Goal: Task Accomplishment & Management: Complete application form

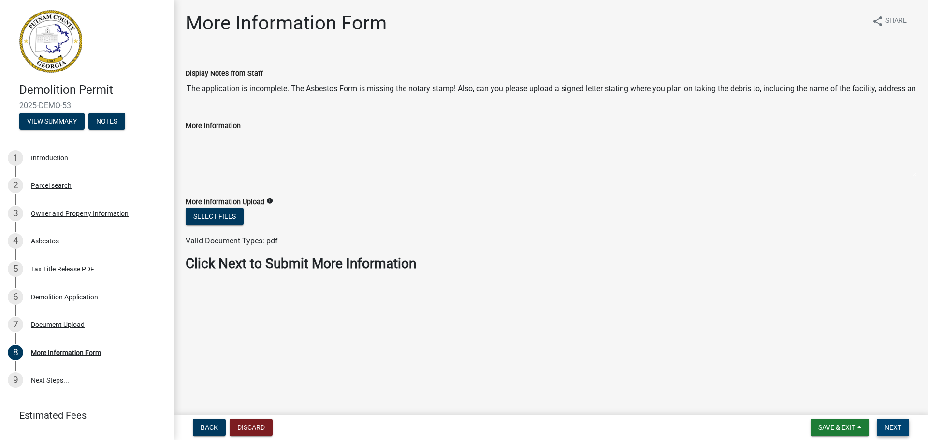
click at [892, 429] on span "Next" at bounding box center [892, 428] width 17 height 8
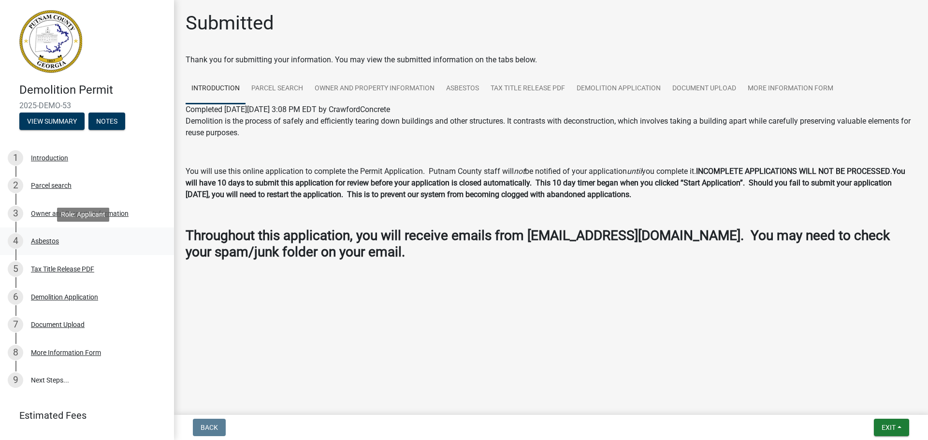
click at [50, 241] on div "Asbestos" at bounding box center [45, 241] width 28 height 7
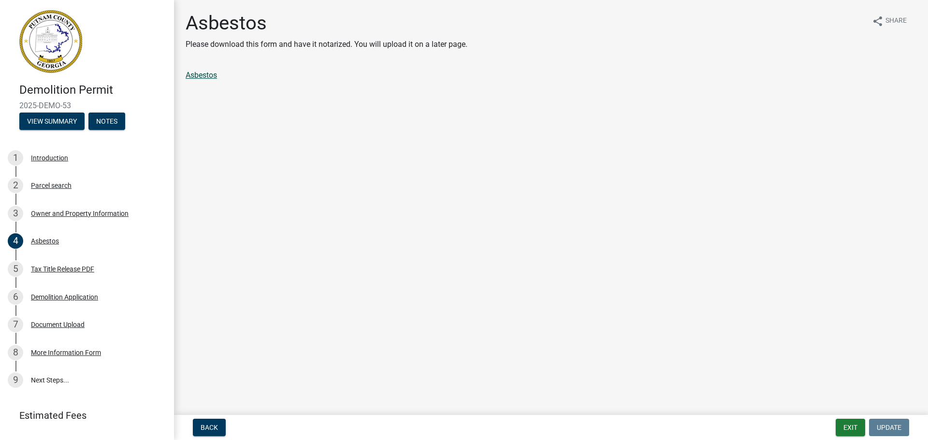
click at [201, 74] on link "Asbestos" at bounding box center [201, 75] width 31 height 9
click at [75, 321] on div "Document Upload" at bounding box center [58, 324] width 54 height 7
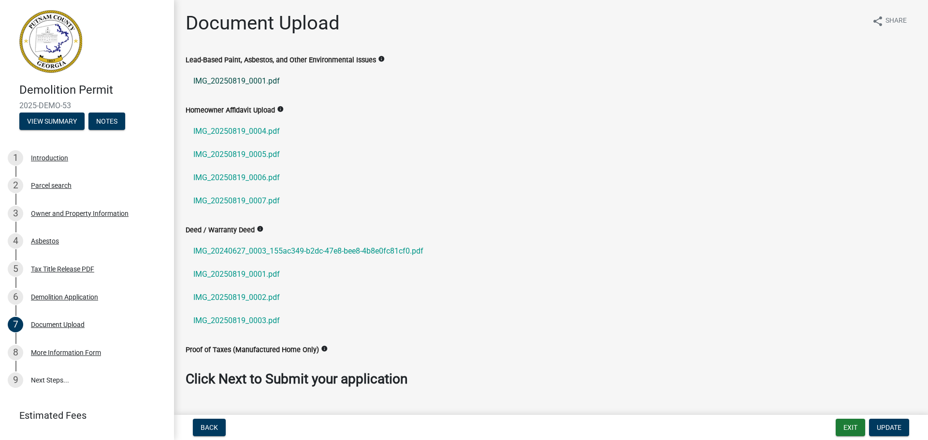
click at [259, 80] on link "IMG_20250819_0001.pdf" at bounding box center [551, 81] width 731 height 23
click at [378, 57] on icon "info" at bounding box center [381, 59] width 7 height 7
click at [371, 70] on link "IMG_20250819_0001.pdf" at bounding box center [551, 81] width 731 height 23
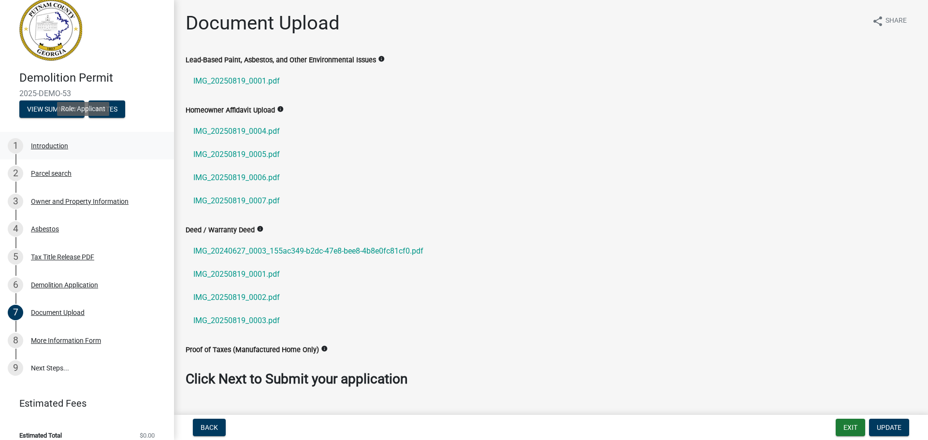
scroll to position [22, 0]
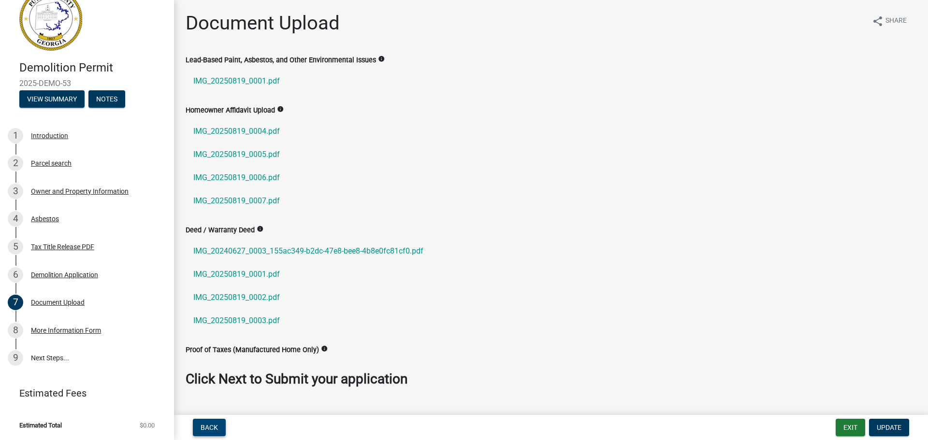
click at [201, 427] on span "Back" at bounding box center [209, 428] width 17 height 8
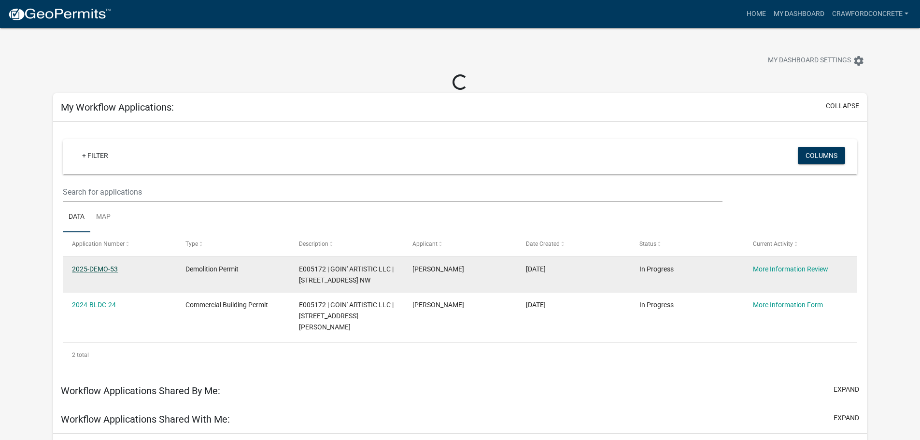
click at [90, 267] on link "2025-DEMO-53" at bounding box center [95, 269] width 46 height 8
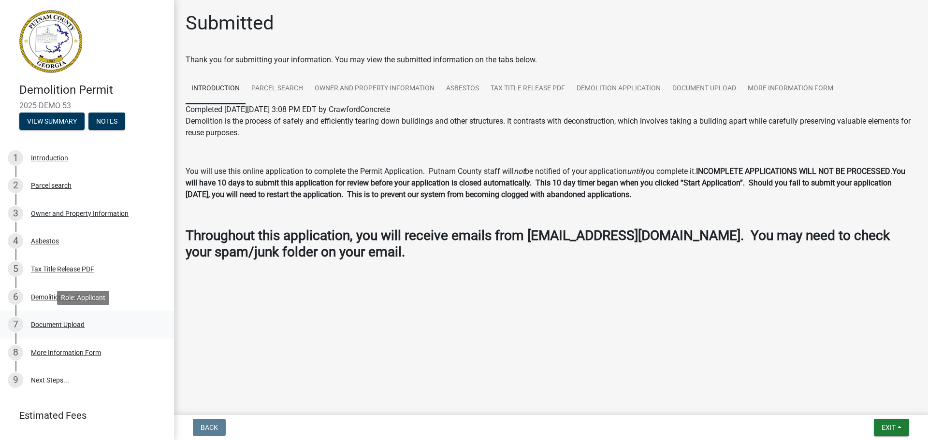
click at [72, 321] on div "Document Upload" at bounding box center [58, 324] width 54 height 7
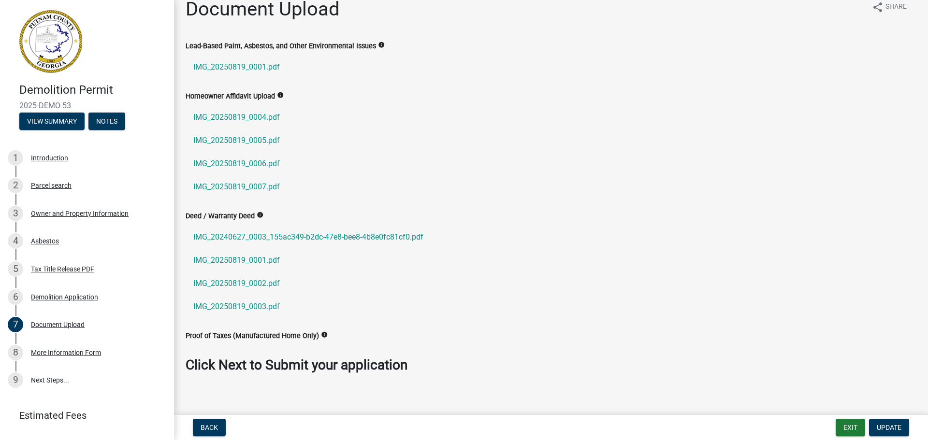
scroll to position [22, 0]
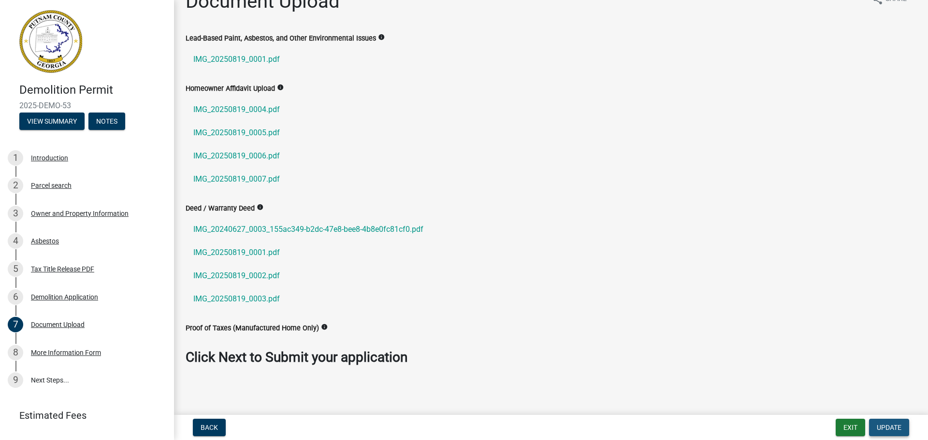
click at [884, 423] on button "Update" at bounding box center [889, 427] width 40 height 17
click at [882, 427] on span "Update" at bounding box center [888, 428] width 25 height 8
click at [50, 378] on link "9 Next Steps..." at bounding box center [87, 381] width 174 height 28
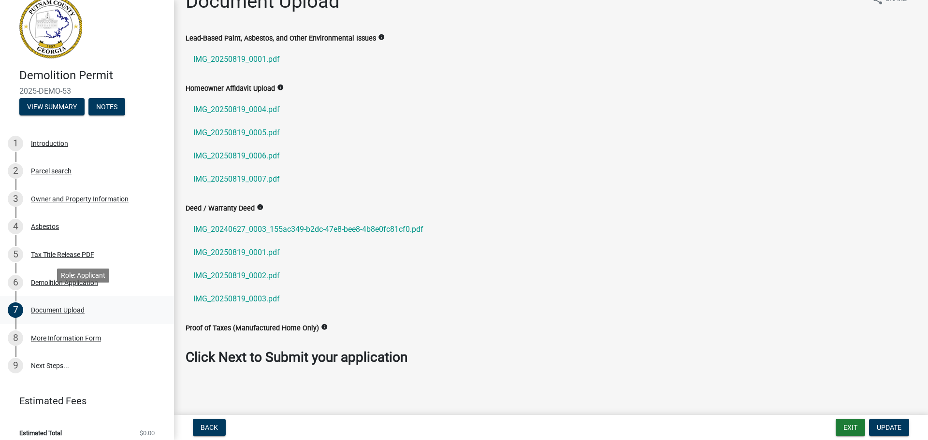
scroll to position [22, 0]
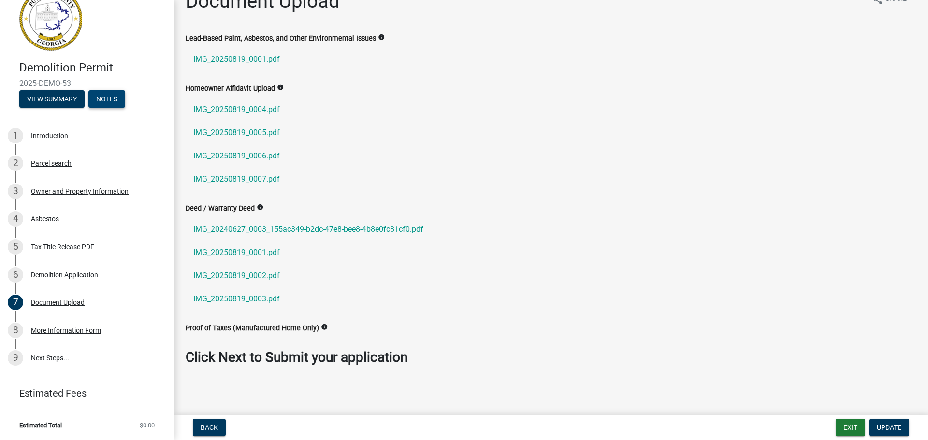
click at [100, 102] on button "Notes" at bounding box center [106, 98] width 37 height 17
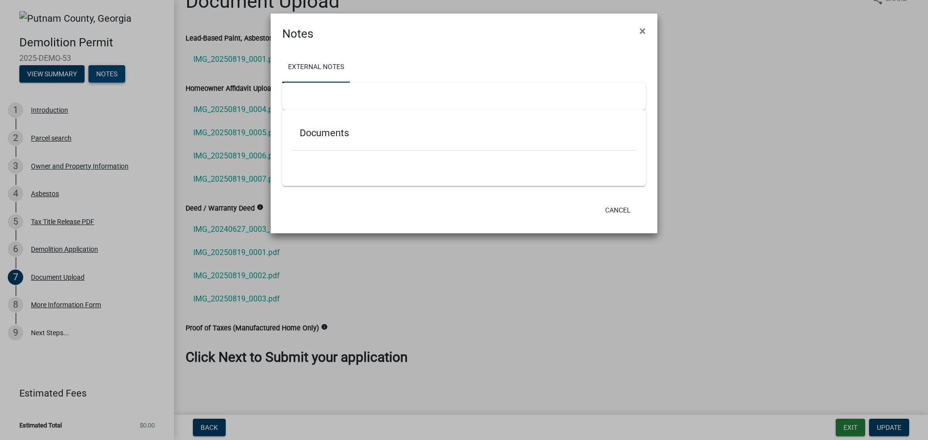
scroll to position [0, 0]
click at [629, 208] on button "Cancel" at bounding box center [617, 209] width 41 height 17
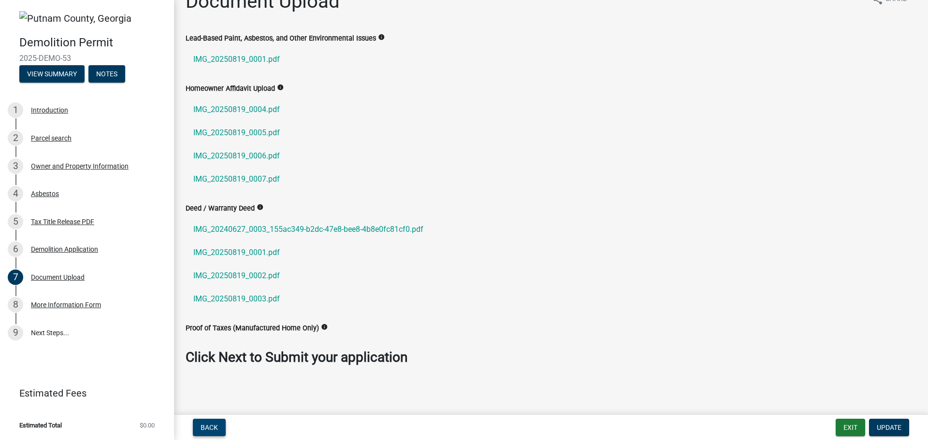
click at [202, 427] on span "Back" at bounding box center [209, 428] width 17 height 8
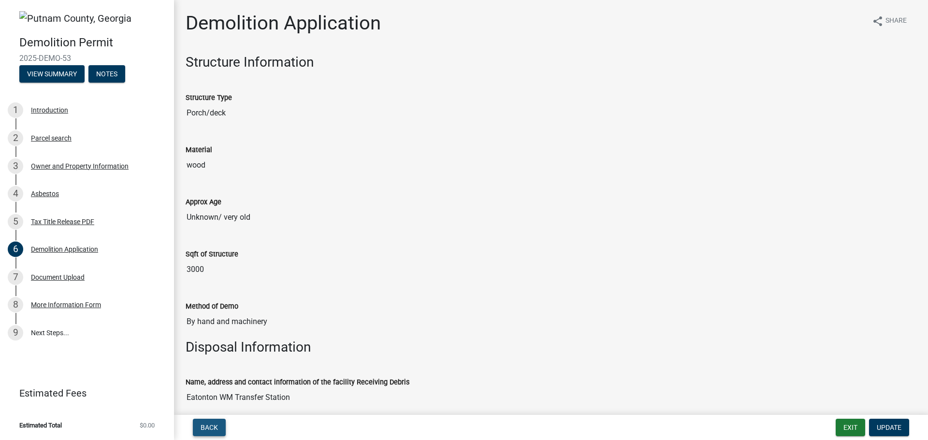
click at [202, 426] on span "Back" at bounding box center [209, 428] width 17 height 8
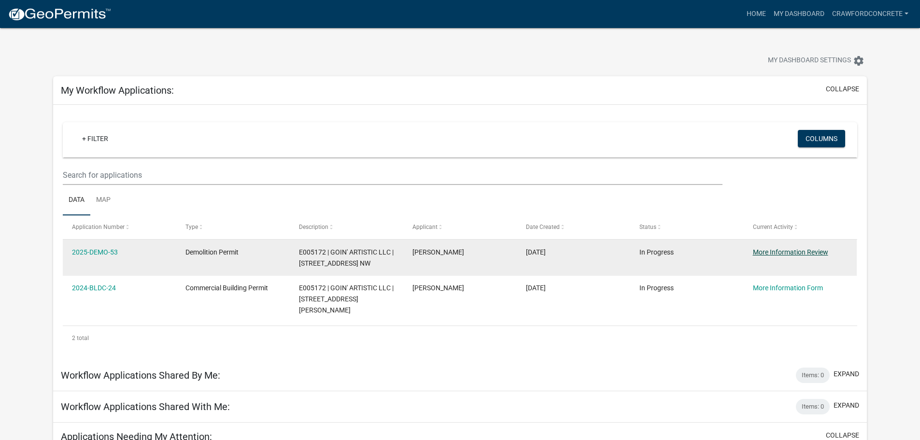
click at [781, 252] on link "More Information Review" at bounding box center [790, 252] width 75 height 8
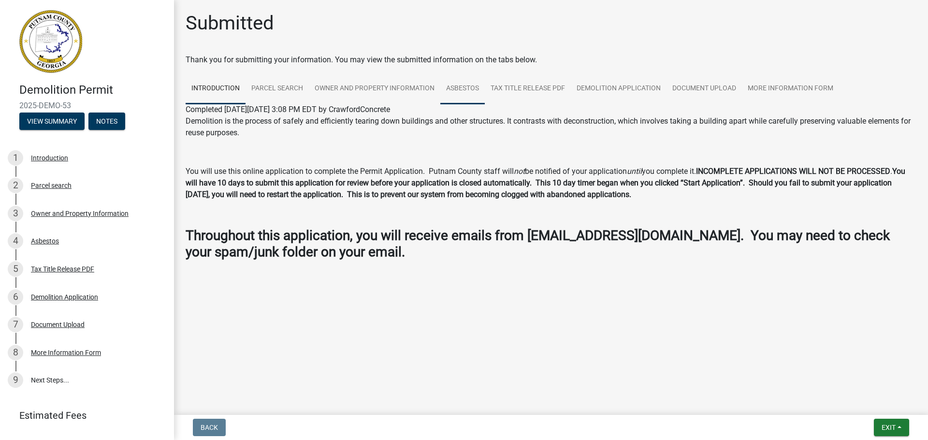
click at [467, 89] on link "Asbestos" at bounding box center [462, 88] width 44 height 31
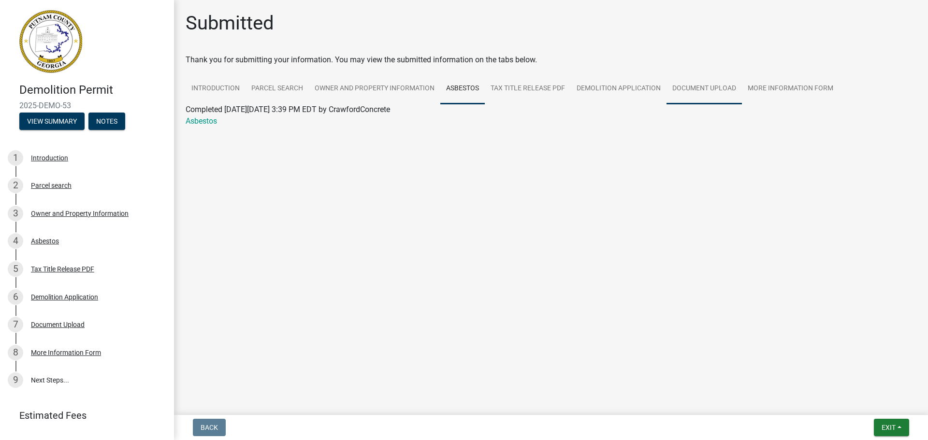
click at [697, 86] on link "Document Upload" at bounding box center [703, 88] width 75 height 31
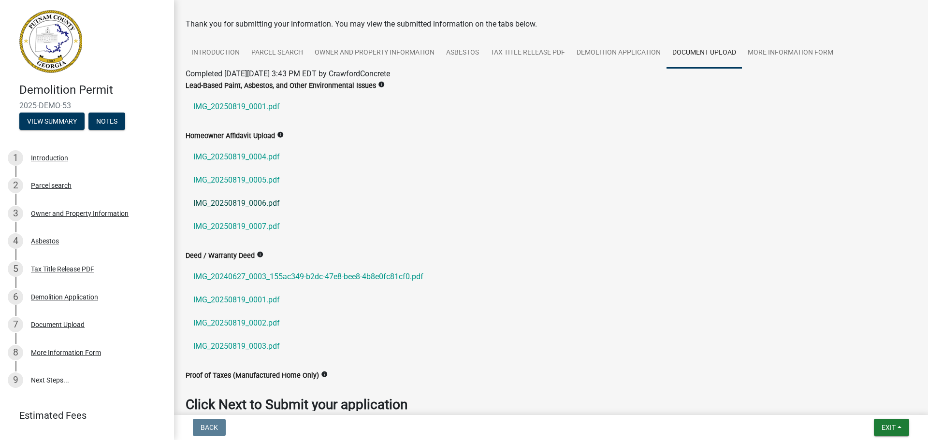
scroll to position [95, 0]
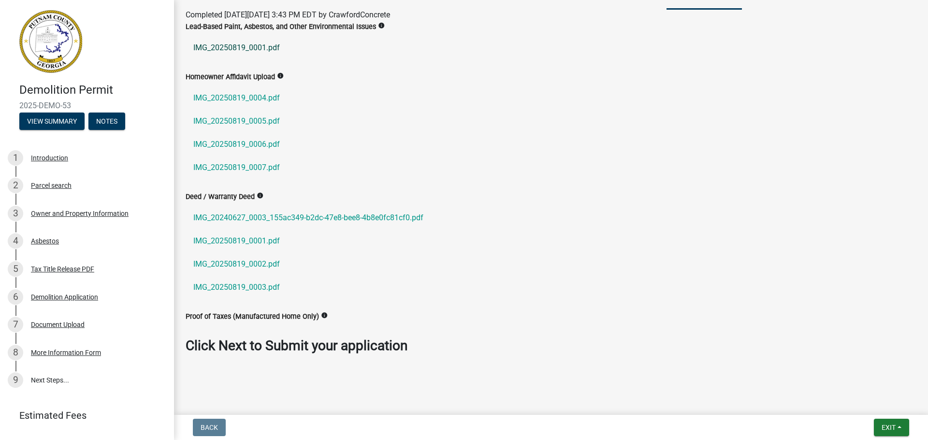
click at [255, 47] on link "IMG_20250819_0001.pdf" at bounding box center [551, 47] width 731 height 23
click at [49, 377] on link "9 Next Steps..." at bounding box center [87, 381] width 174 height 28
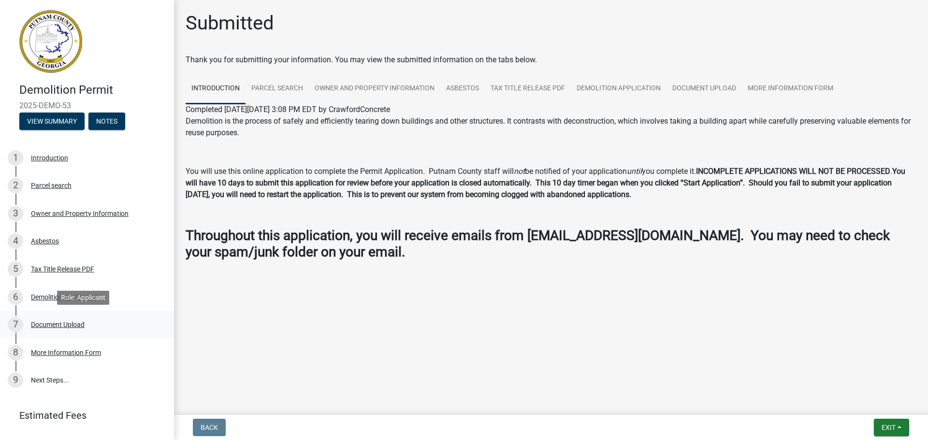
click at [72, 322] on div "Document Upload" at bounding box center [58, 324] width 54 height 7
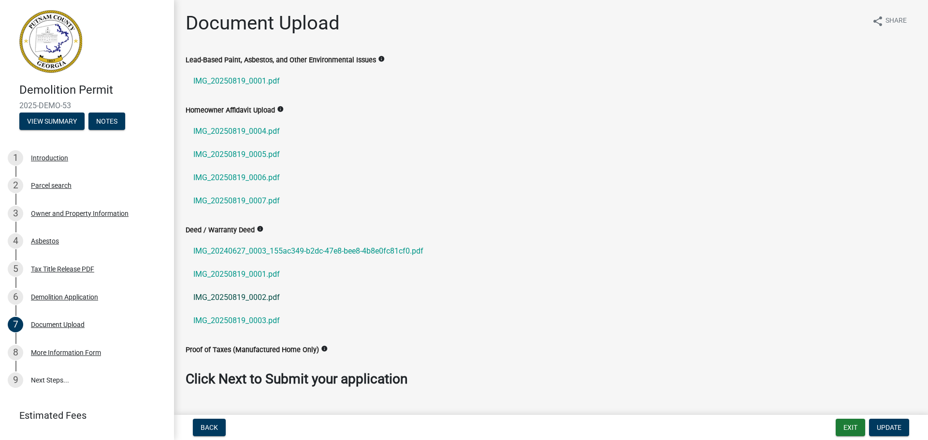
scroll to position [22, 0]
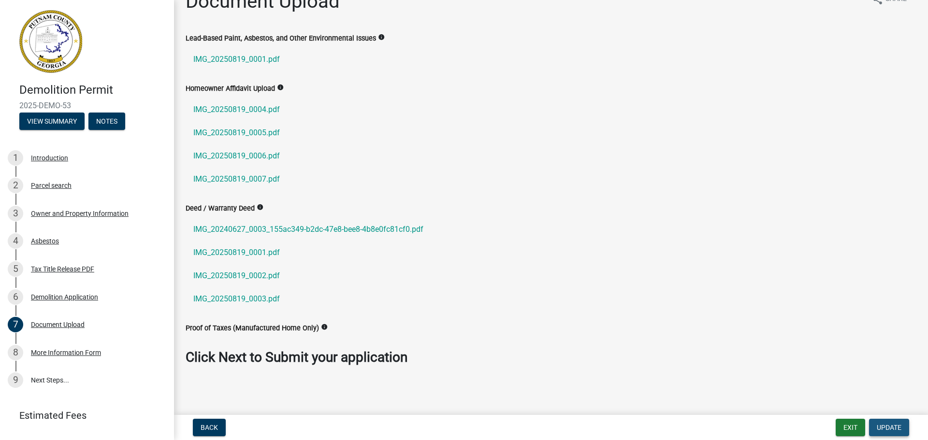
click at [887, 428] on span "Update" at bounding box center [888, 428] width 25 height 8
click at [60, 120] on button "View Summary" at bounding box center [51, 121] width 65 height 17
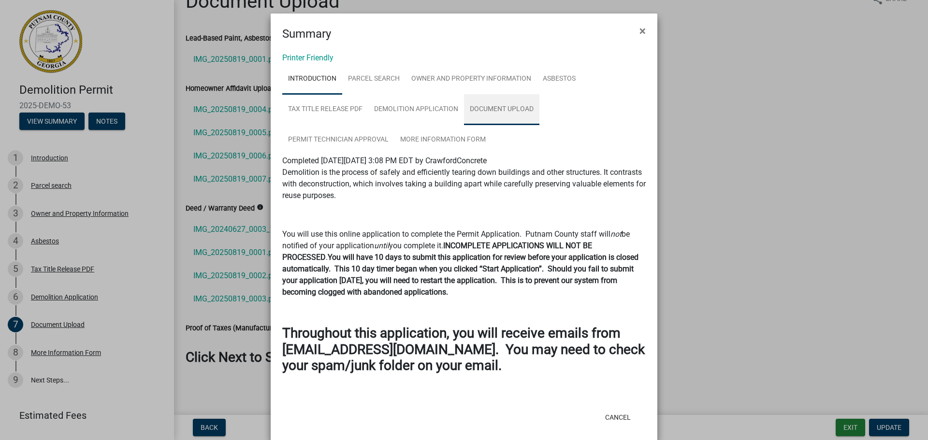
click at [508, 109] on link "Document Upload" at bounding box center [501, 109] width 75 height 31
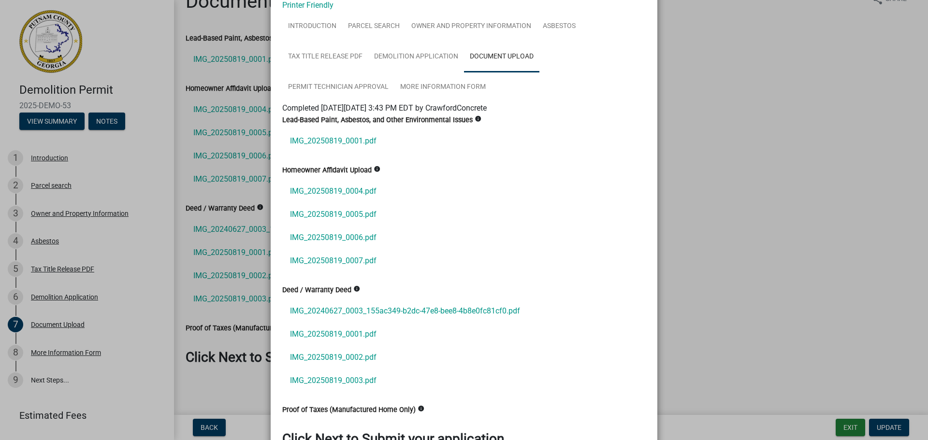
scroll to position [140, 0]
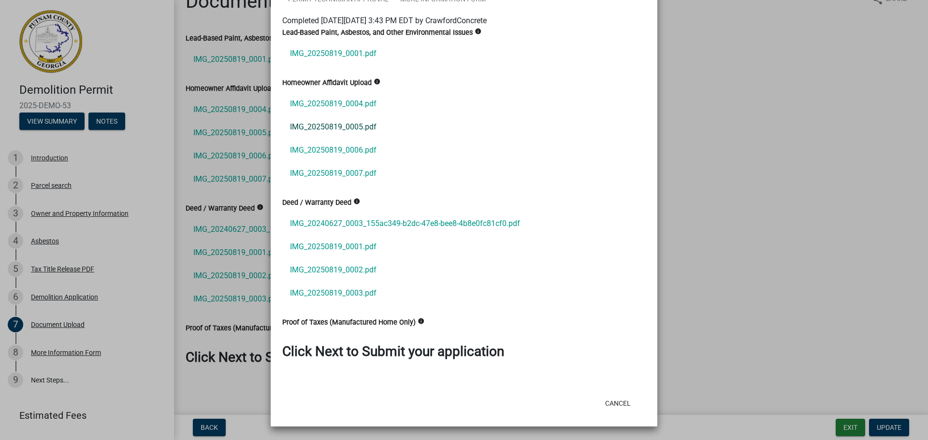
drag, startPoint x: 344, startPoint y: 53, endPoint x: 514, endPoint y: 117, distance: 180.7
click at [514, 117] on link "IMG_20250819_0005.pdf" at bounding box center [463, 126] width 363 height 23
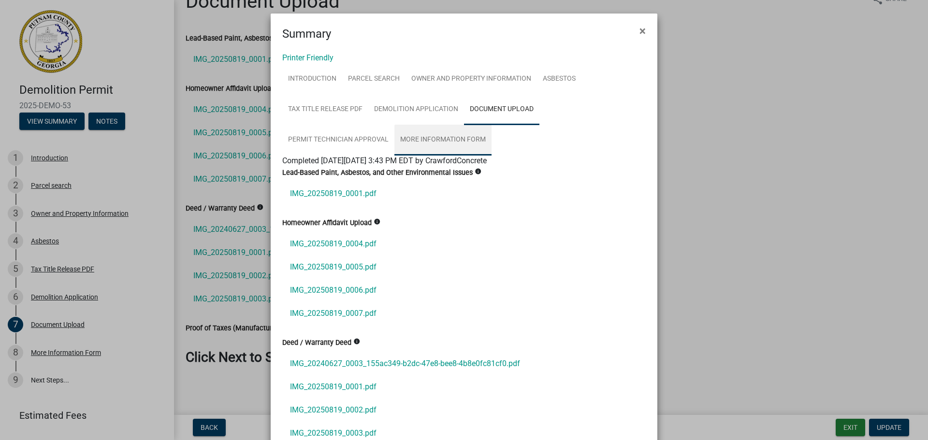
click at [431, 137] on link "More Information Form" at bounding box center [442, 140] width 97 height 31
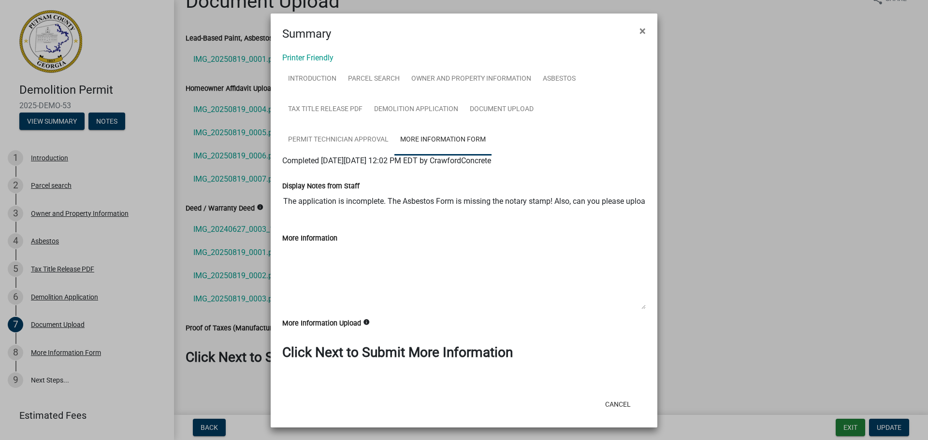
click at [363, 319] on icon "info" at bounding box center [366, 322] width 7 height 7
click at [364, 298] on textarea "More Information" at bounding box center [463, 277] width 363 height 66
click at [639, 26] on span "×" at bounding box center [642, 31] width 6 height 14
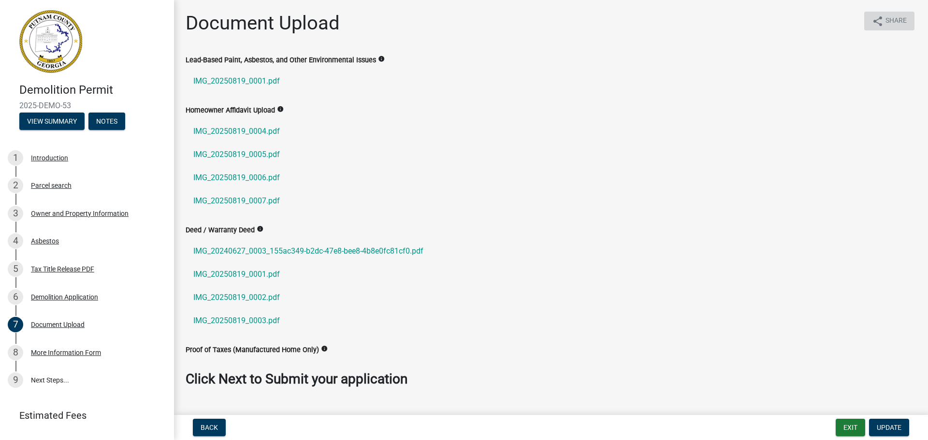
click at [893, 20] on span "Share" at bounding box center [895, 21] width 21 height 12
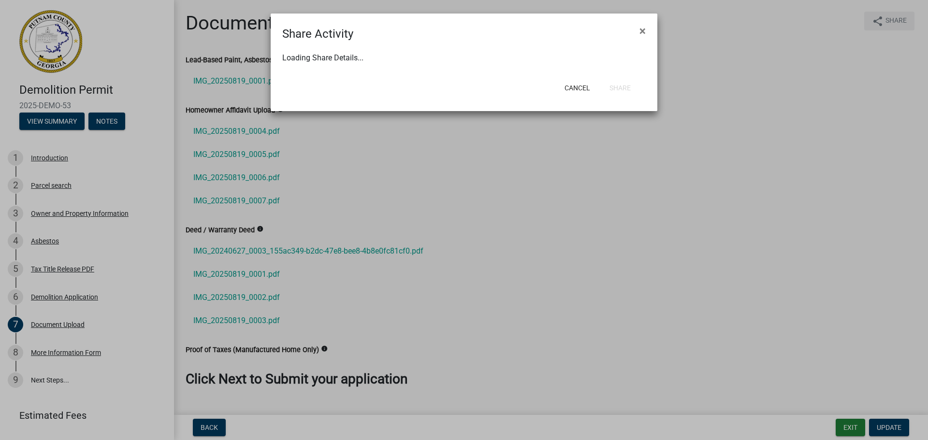
select select "1"
select select "0"
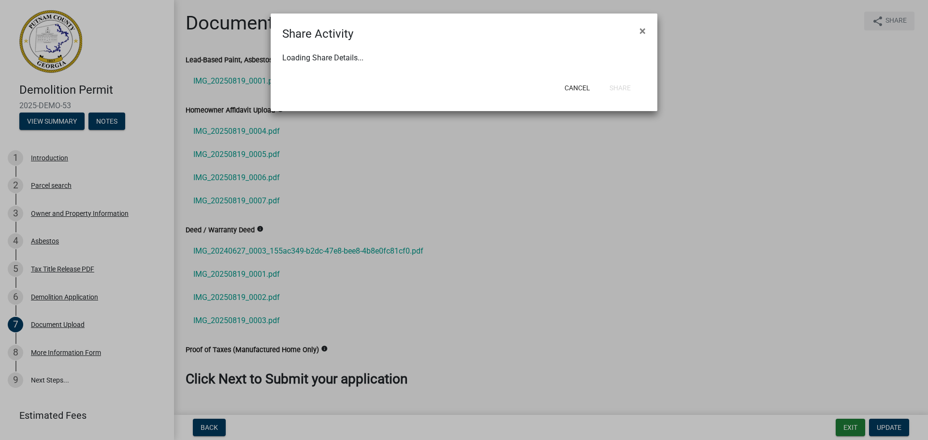
select select "0"
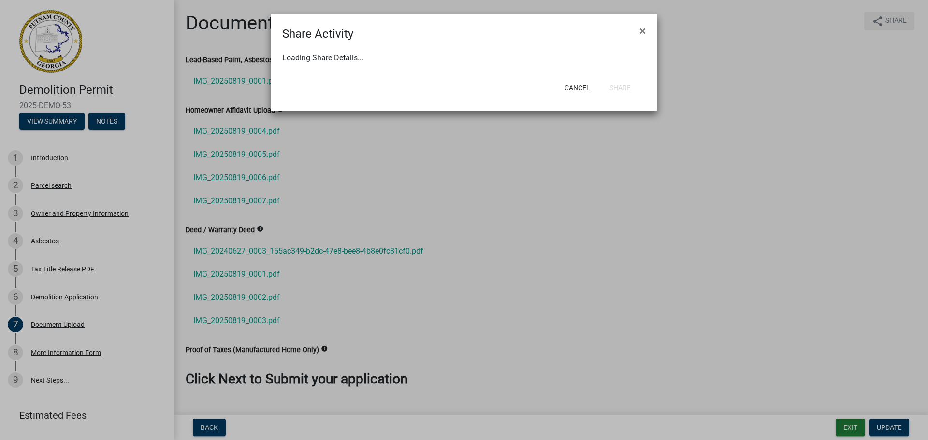
select select "0"
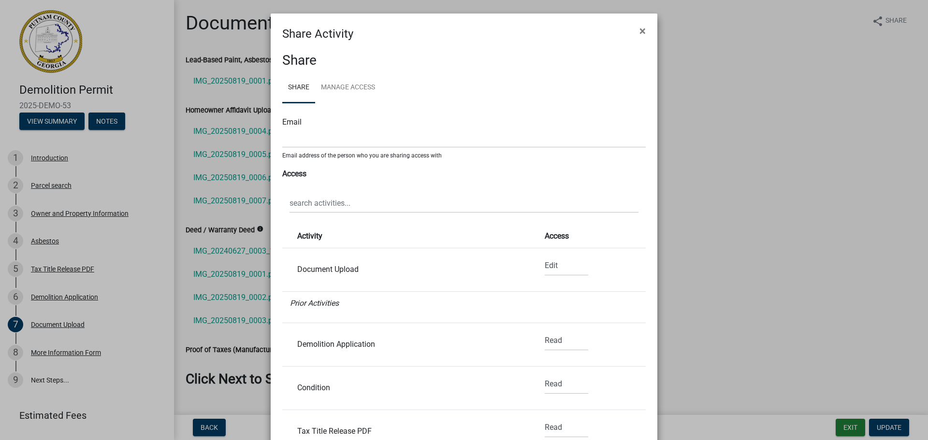
click at [333, 268] on div "Document Upload" at bounding box center [406, 270] width 232 height 8
click at [545, 265] on select "None Read Edit" at bounding box center [566, 266] width 43 height 20
click at [545, 256] on select "None Read Edit" at bounding box center [566, 266] width 43 height 20
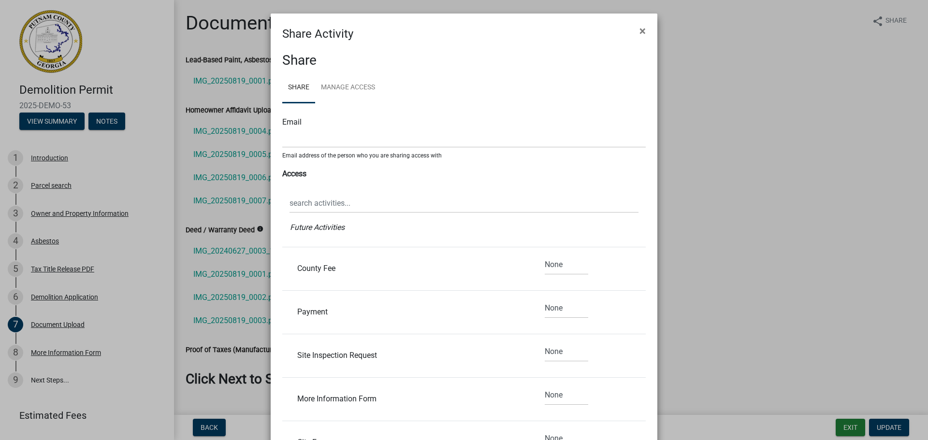
scroll to position [587, 0]
click at [640, 29] on span "×" at bounding box center [642, 31] width 6 height 14
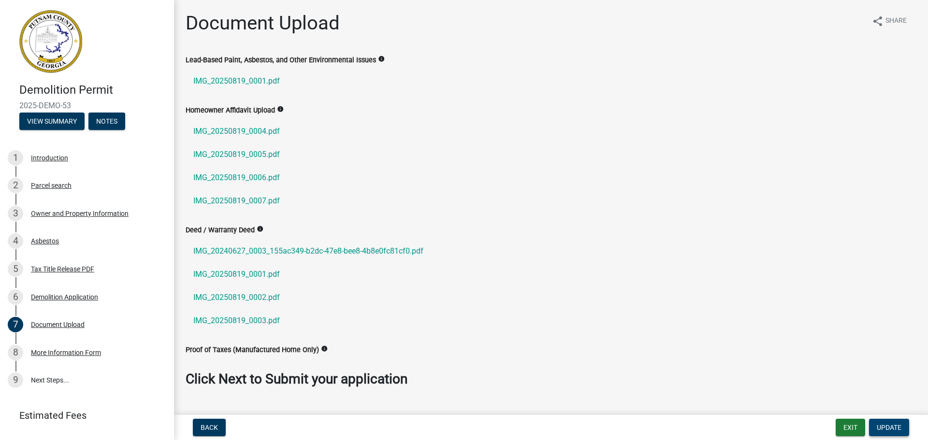
click at [879, 422] on button "Update" at bounding box center [889, 427] width 40 height 17
click at [55, 158] on div "Introduction" at bounding box center [49, 158] width 37 height 7
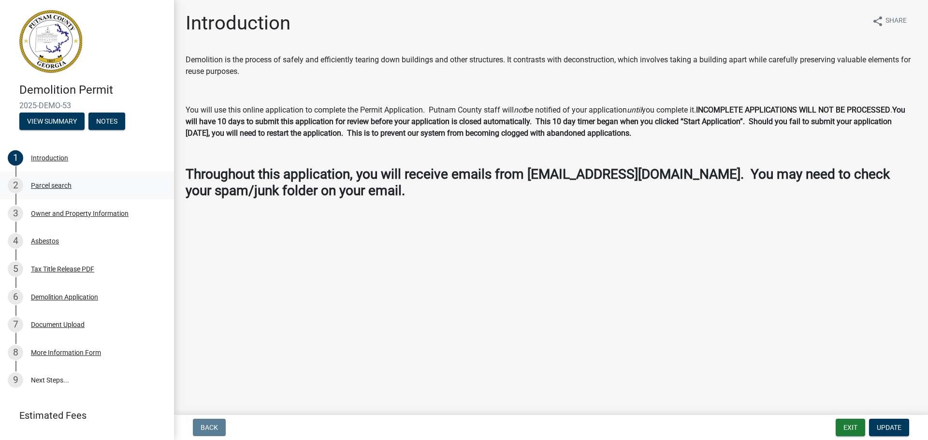
click at [57, 182] on div "Parcel search" at bounding box center [51, 185] width 41 height 7
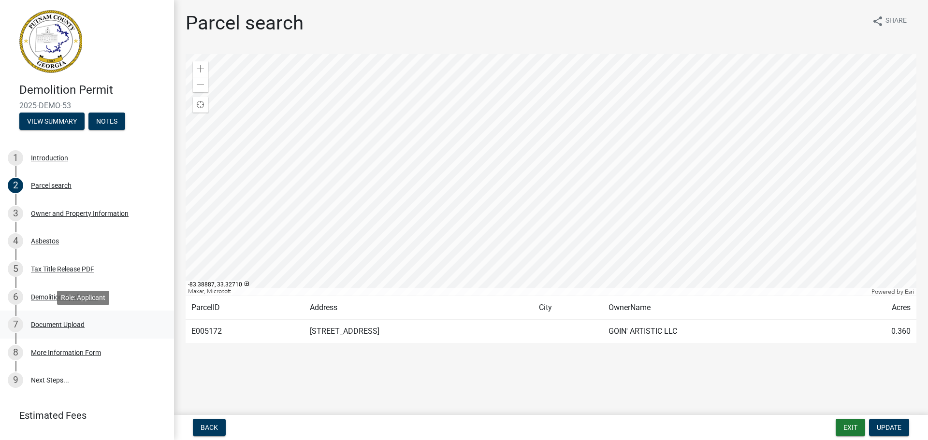
click at [74, 323] on div "Document Upload" at bounding box center [58, 324] width 54 height 7
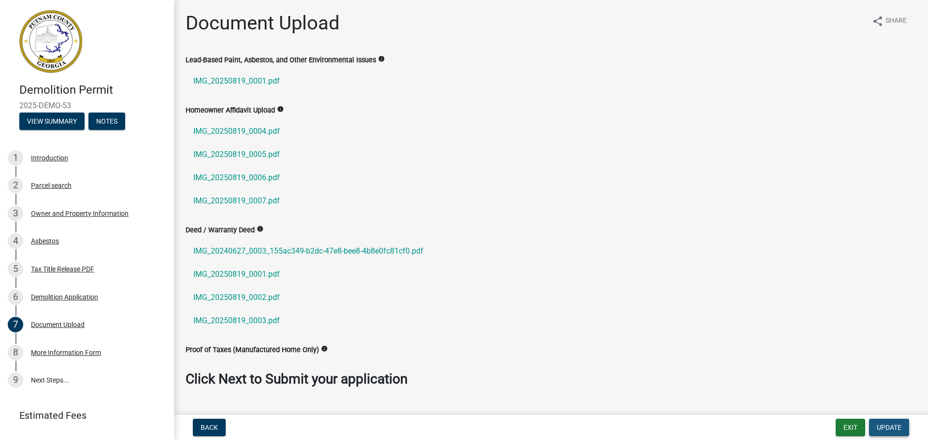
click at [881, 424] on span "Update" at bounding box center [888, 428] width 25 height 8
click at [57, 375] on link "9 Next Steps..." at bounding box center [87, 381] width 174 height 28
click at [73, 349] on div "More Information Form" at bounding box center [66, 352] width 70 height 7
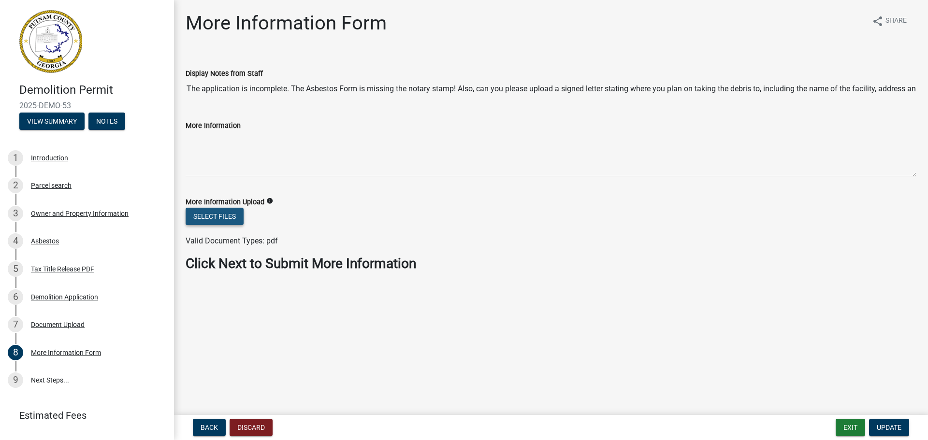
click at [221, 215] on button "Select files" at bounding box center [215, 216] width 58 height 17
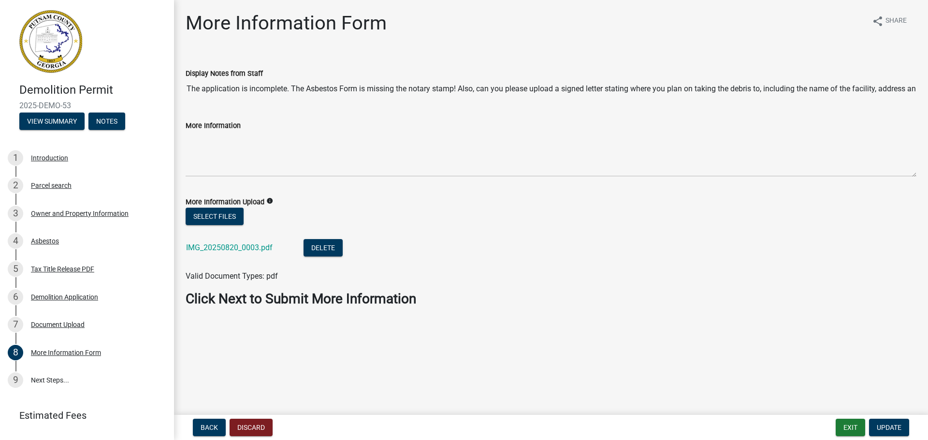
click at [687, 388] on main "More Information Form share Share Display Notes from Staff The application is i…" at bounding box center [551, 205] width 754 height 411
click at [890, 424] on span "Update" at bounding box center [888, 428] width 25 height 8
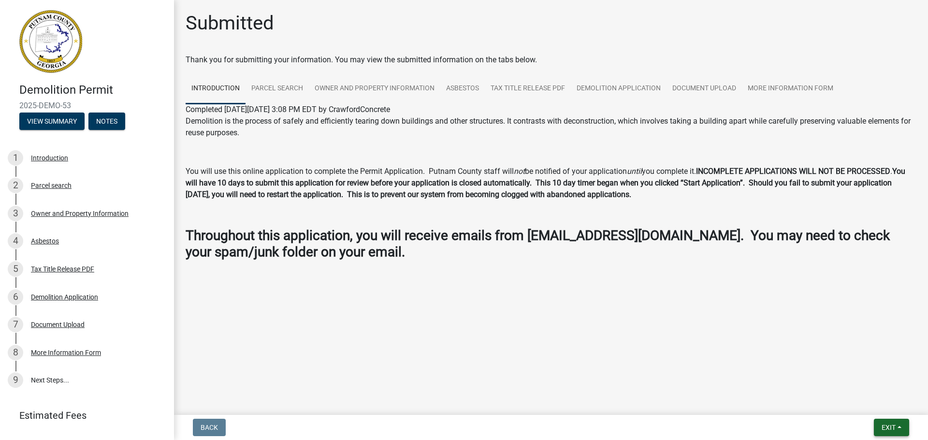
click at [886, 424] on span "Exit" at bounding box center [888, 428] width 14 height 8
click at [853, 401] on button "Save & Exit" at bounding box center [870, 402] width 77 height 23
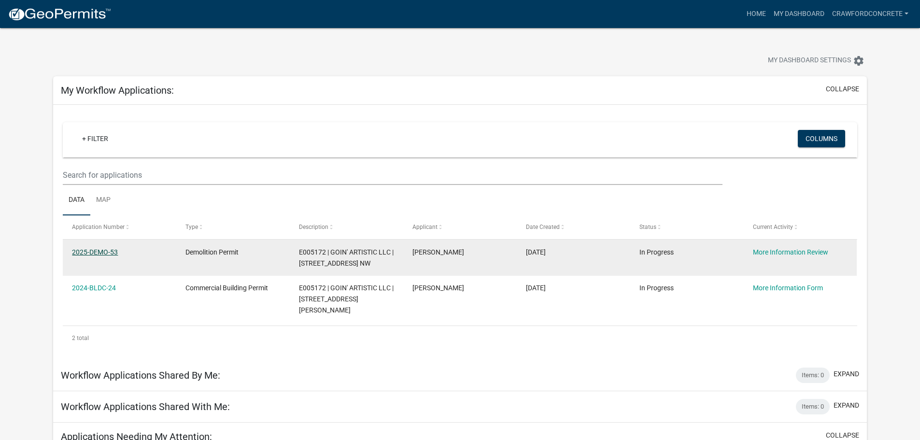
click at [91, 251] on link "2025-DEMO-53" at bounding box center [95, 252] width 46 height 8
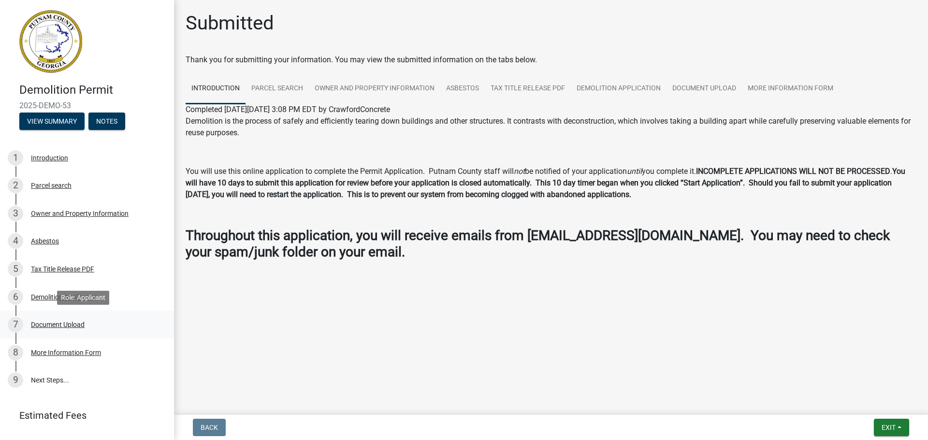
click at [51, 325] on div "Document Upload" at bounding box center [58, 324] width 54 height 7
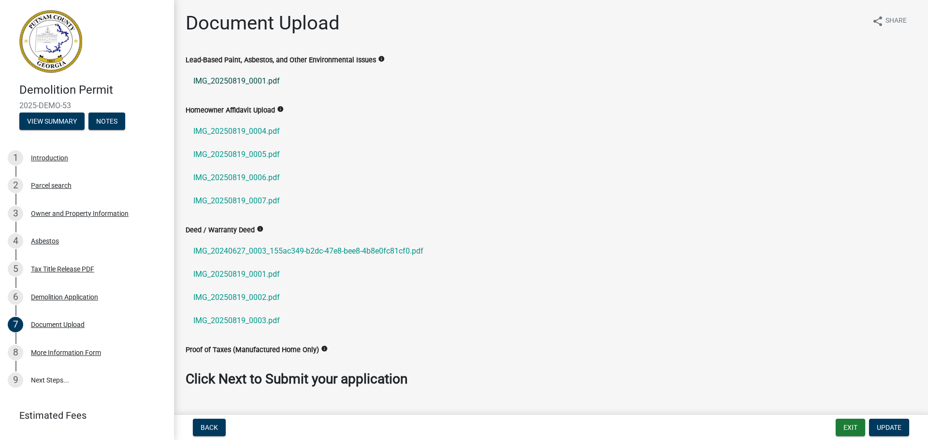
click at [265, 77] on link "IMG_20250819_0001.pdf" at bounding box center [551, 81] width 731 height 23
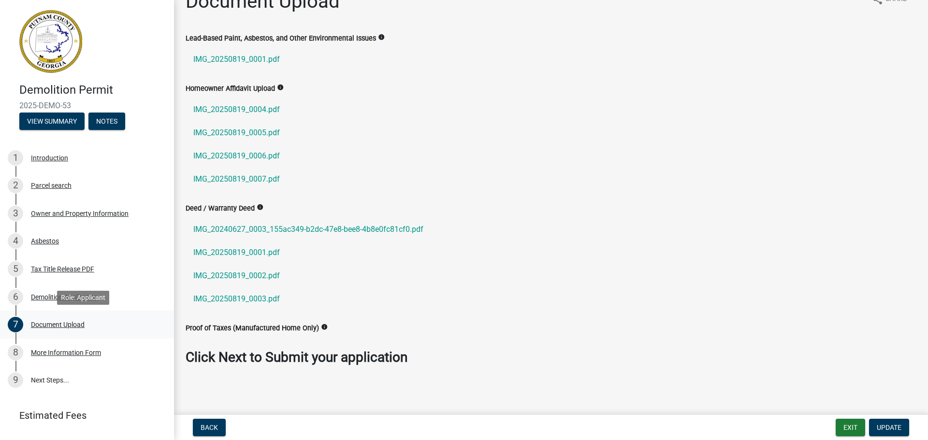
click at [69, 323] on div "Document Upload" at bounding box center [58, 324] width 54 height 7
click at [64, 349] on div "More Information Form" at bounding box center [66, 352] width 70 height 7
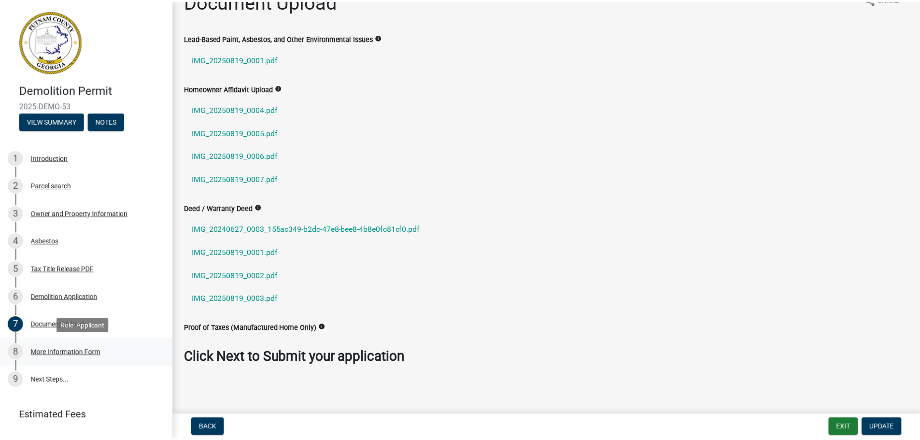
scroll to position [0, 0]
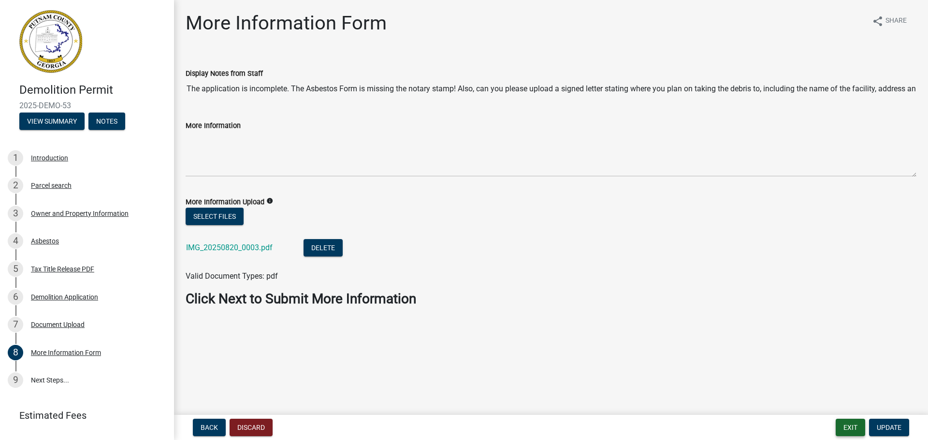
click at [846, 424] on button "Exit" at bounding box center [849, 427] width 29 height 17
